Goal: Find specific page/section: Find specific page/section

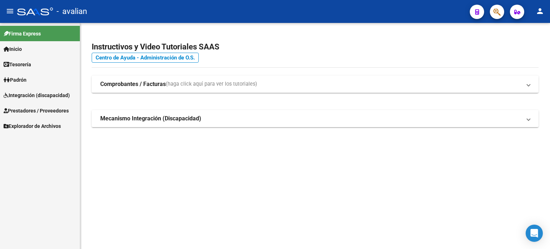
click at [28, 96] on span "Integración (discapacidad)" at bounding box center [37, 95] width 66 height 8
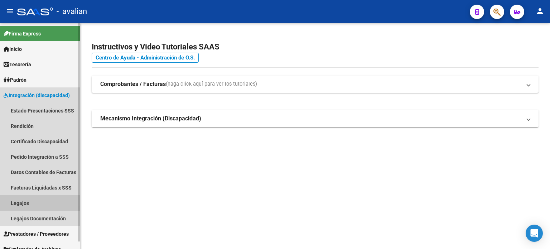
click at [18, 204] on link "Legajos" at bounding box center [40, 202] width 80 height 15
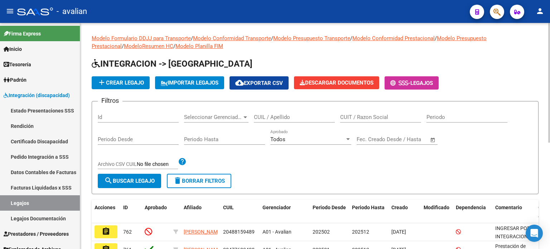
click at [274, 119] on input "CUIL / Apellido" at bounding box center [294, 117] width 81 height 6
type input "d"
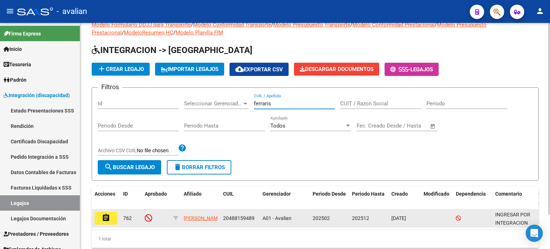
scroll to position [24, 0]
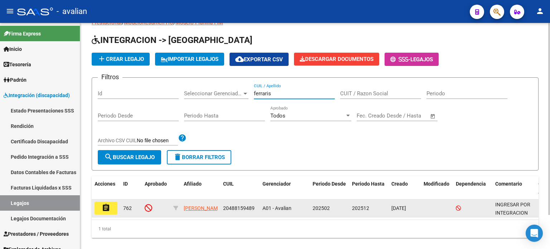
type input "ferraris"
click at [104, 206] on mat-icon "assignment" at bounding box center [106, 207] width 9 height 9
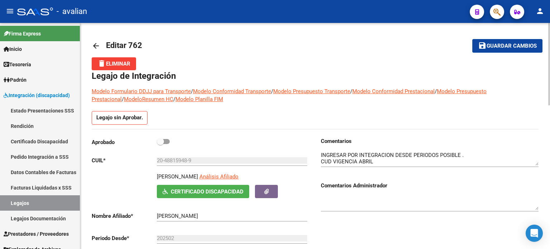
click at [96, 48] on mat-icon "arrow_back" at bounding box center [96, 46] width 9 height 9
